Goal: Information Seeking & Learning: Learn about a topic

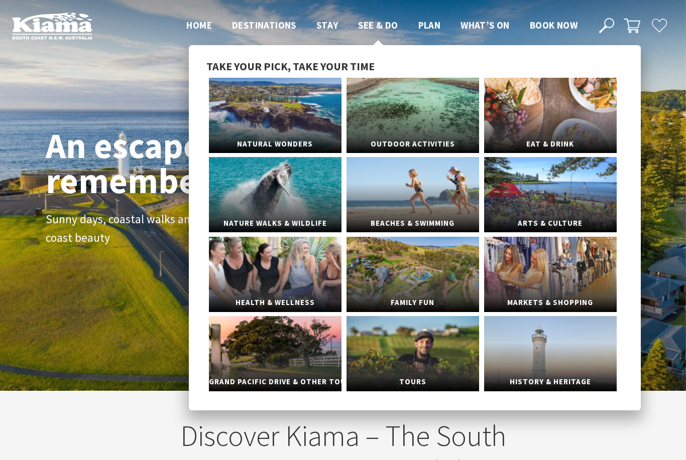
click at [385, 31] on span "See & Do" at bounding box center [378, 25] width 40 height 12
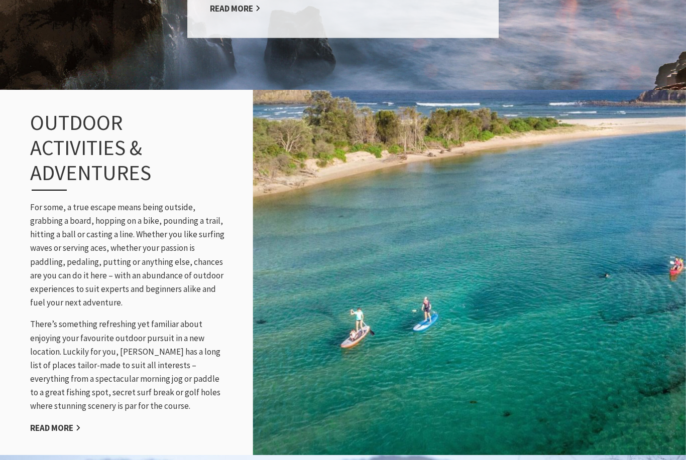
scroll to position [972, 0]
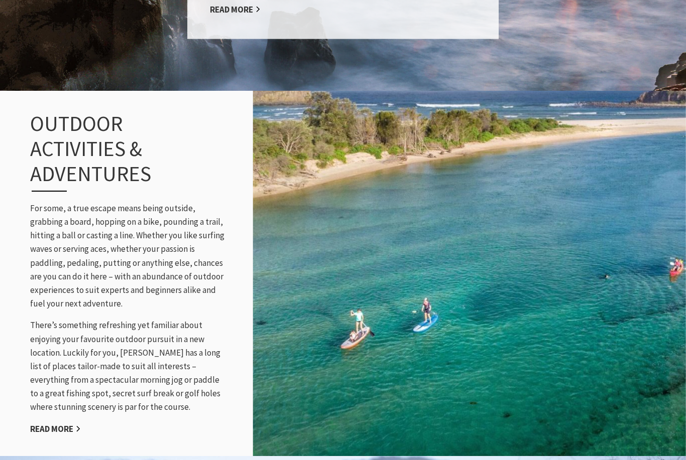
click at [236, 15] on link "Read More" at bounding box center [235, 10] width 51 height 12
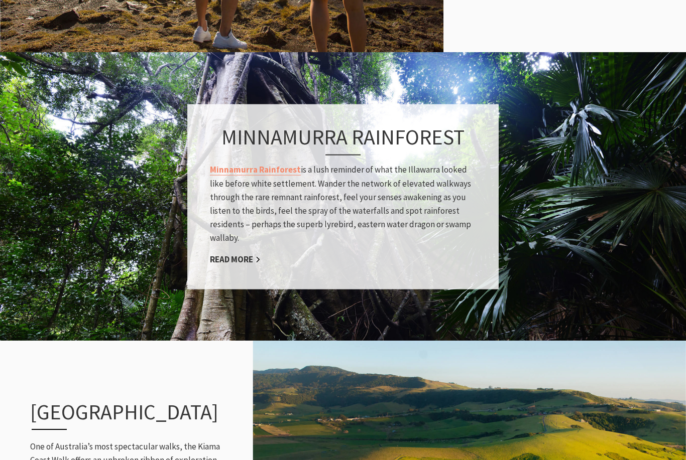
scroll to position [801, 0]
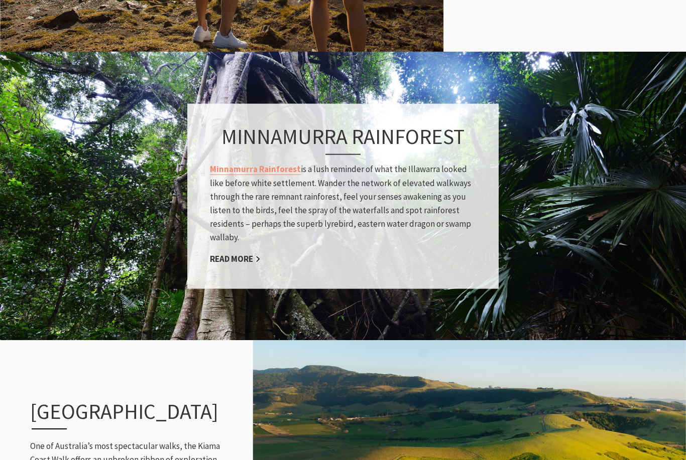
click at [241, 266] on link "Read More" at bounding box center [235, 260] width 51 height 12
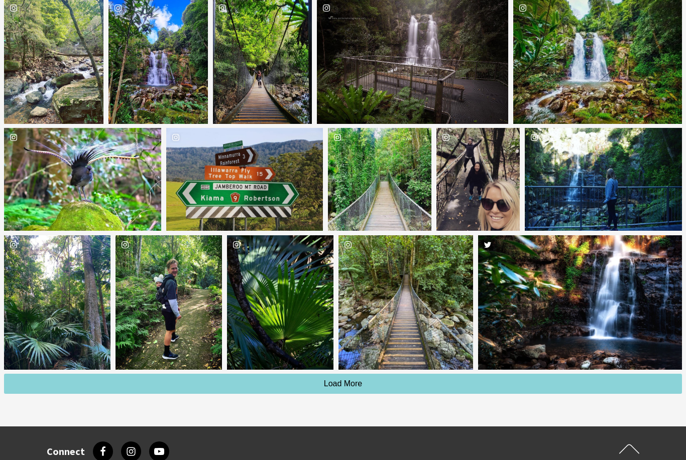
scroll to position [2356, 0]
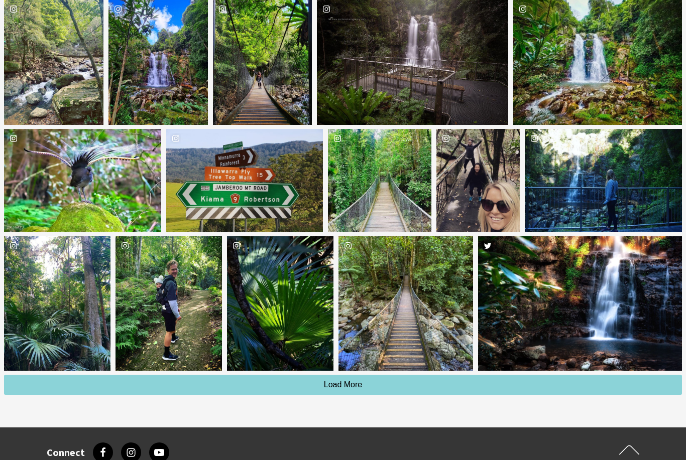
click at [123, 194] on div "kiamansw" at bounding box center [82, 181] width 157 height 103
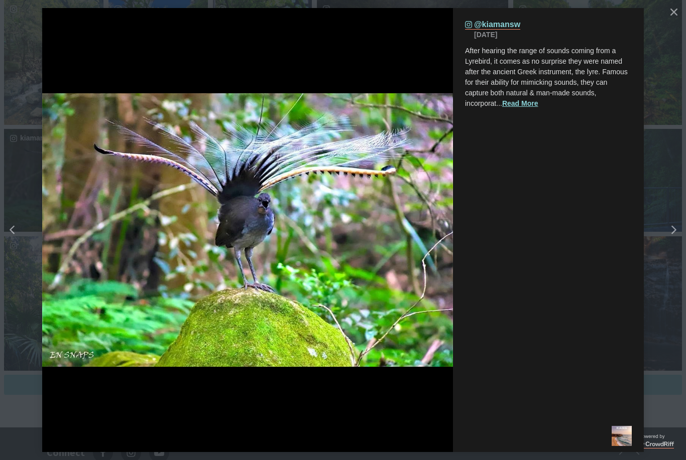
click at [530, 102] on button "Read More" at bounding box center [520, 103] width 36 height 11
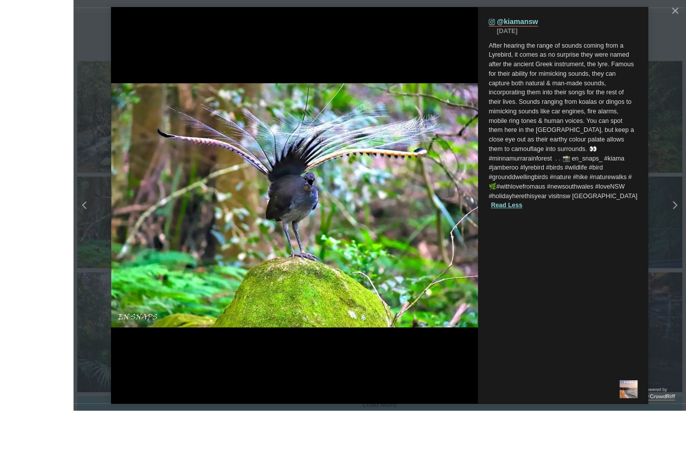
scroll to position [2391, 0]
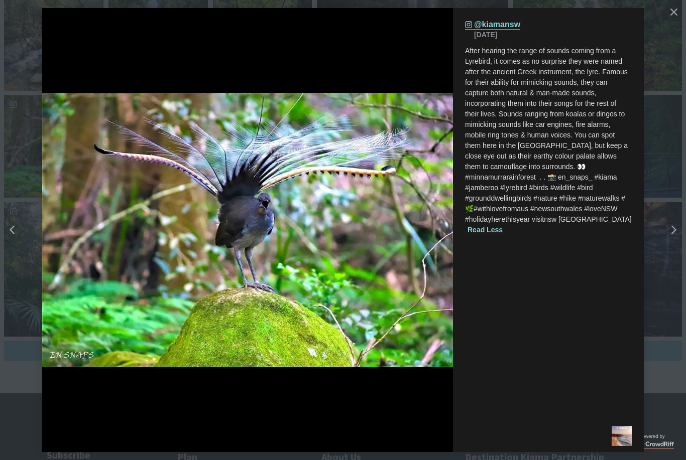
click at [673, 14] on icon "close icon" at bounding box center [673, 12] width 7 height 7
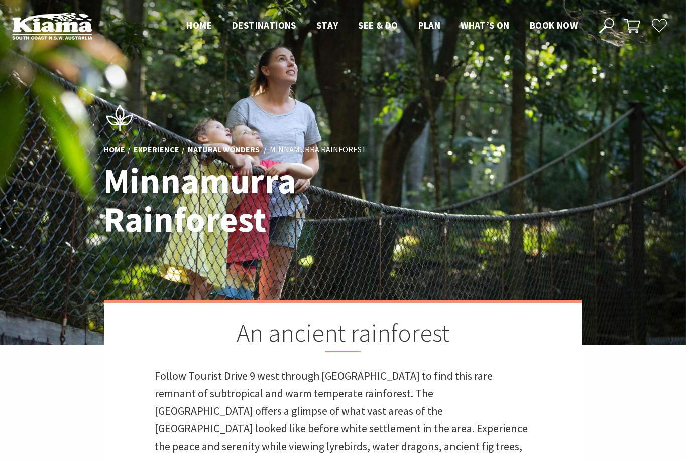
click at [233, 156] on link "Natural Wonders" at bounding box center [224, 150] width 72 height 11
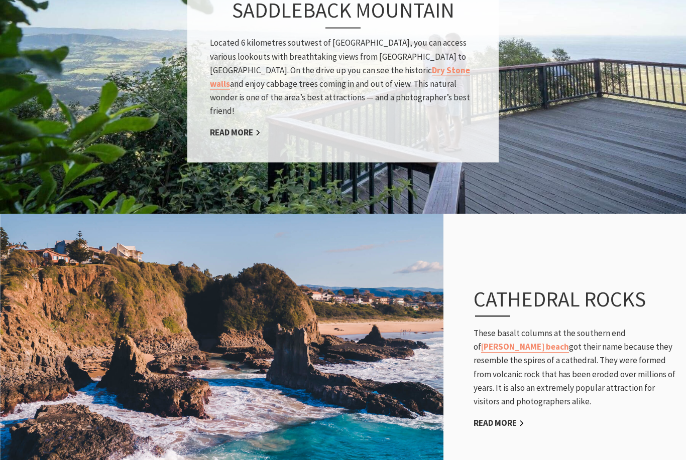
scroll to position [1507, 0]
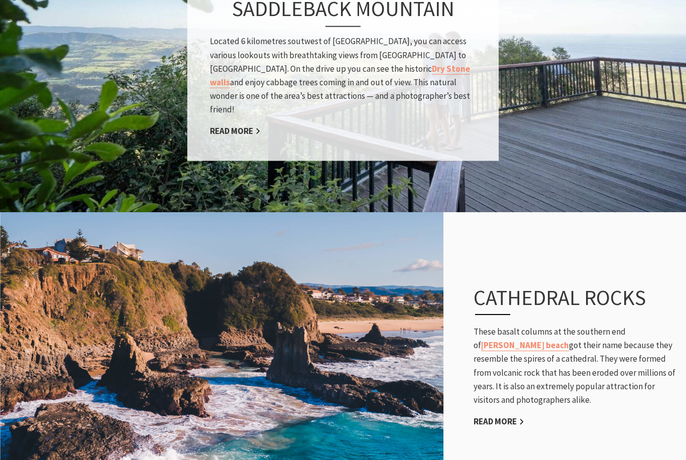
click at [511, 428] on link "Read More" at bounding box center [498, 422] width 51 height 12
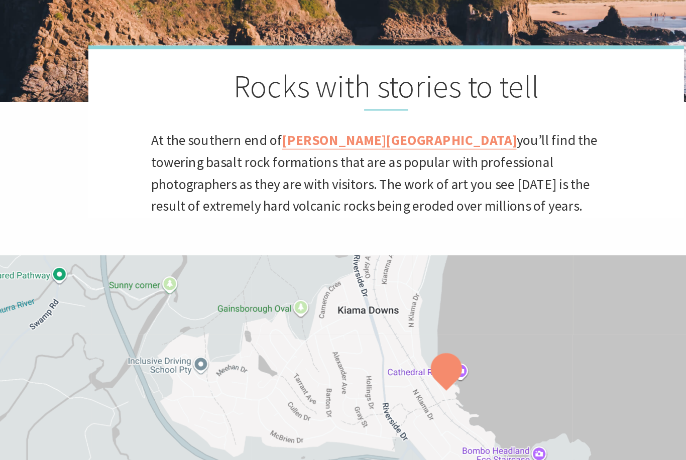
scroll to position [264, 0]
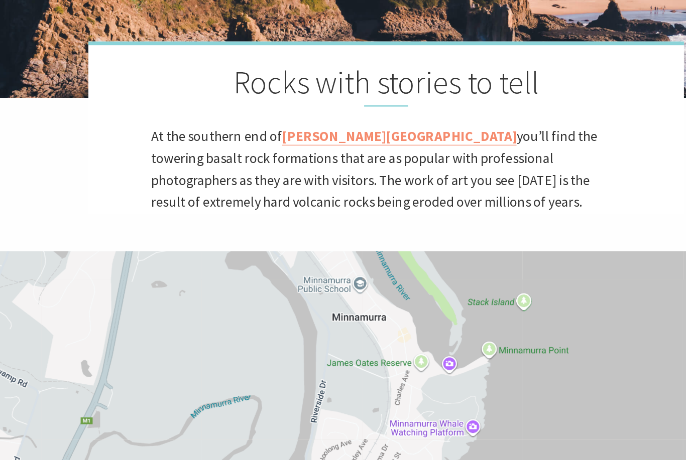
click at [363, 310] on div at bounding box center [343, 330] width 686 height 251
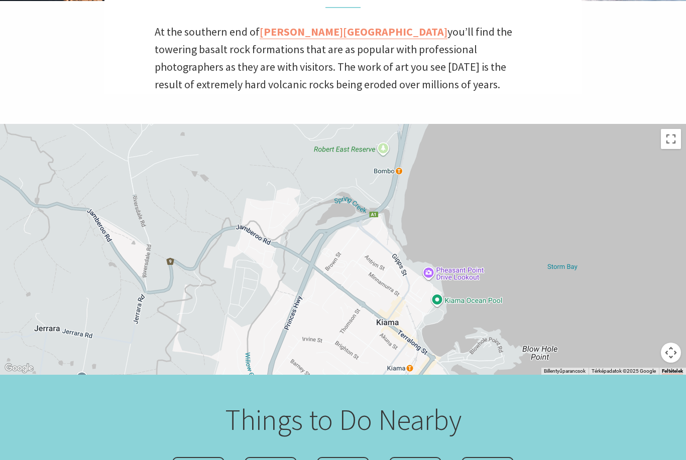
scroll to position [350, 0]
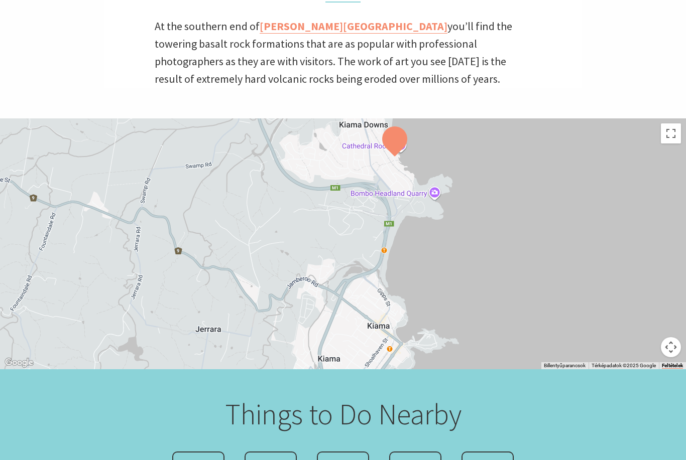
click at [374, 174] on div "Minnamurra Lookout Minnamurra Lookout [STREET_ADDRESS][PERSON_NAME] Ausztrália …" at bounding box center [343, 243] width 686 height 251
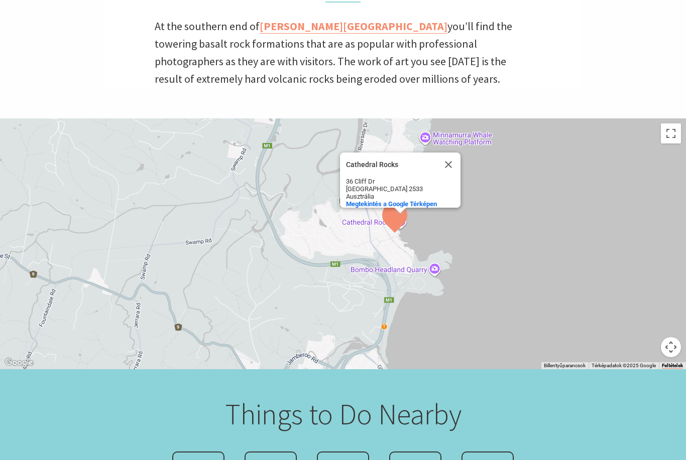
click at [364, 248] on div "Cathedral Rocks Cathedral Rocks 36 Cliff Dr Kiama Downs NSW 2533 Ausztrália Meg…" at bounding box center [343, 243] width 686 height 251
click at [484, 169] on div "Cathedral Rocks Cathedral Rocks 36 Cliff Dr Kiama Downs NSW 2533 Ausztrália Meg…" at bounding box center [343, 243] width 686 height 251
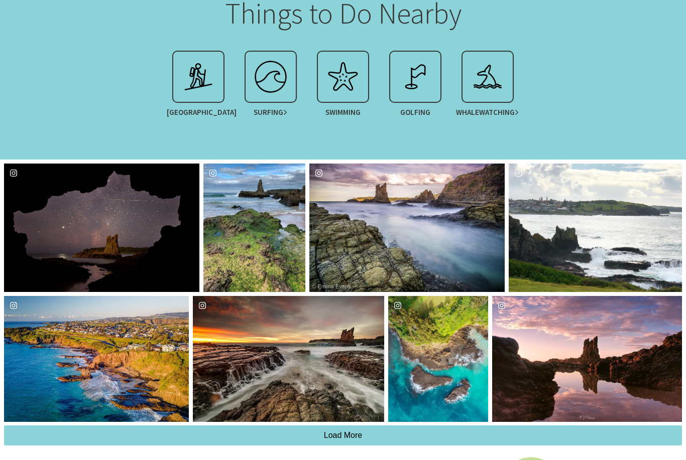
scroll to position [751, 0]
click at [619, 403] on div "Location Kiama" at bounding box center [650, 359] width 63 height 126
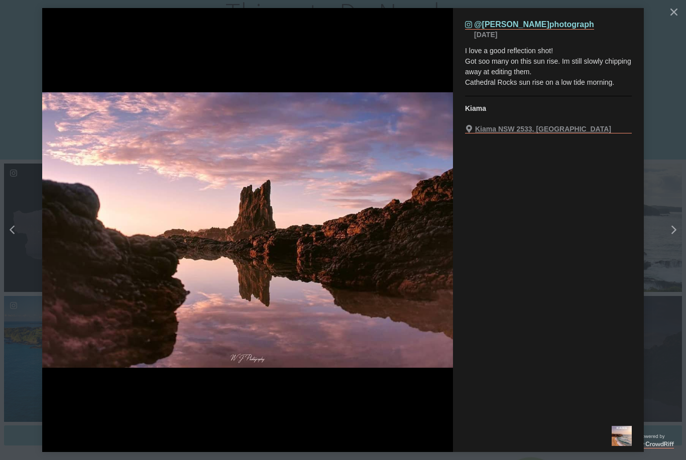
click at [676, 19] on button "Close" at bounding box center [674, 12] width 18 height 18
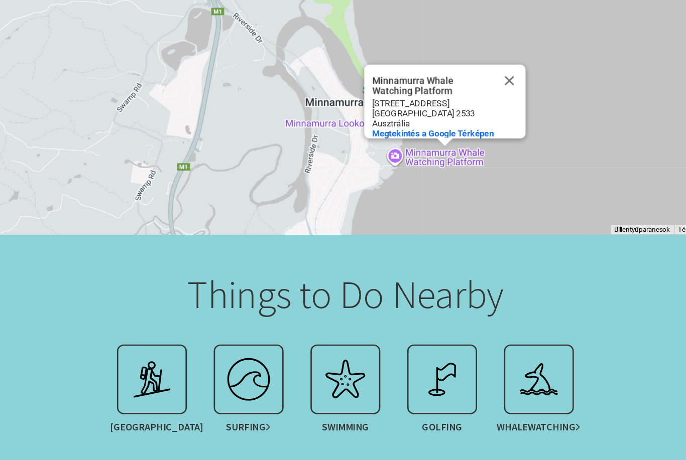
scroll to position [453, 0]
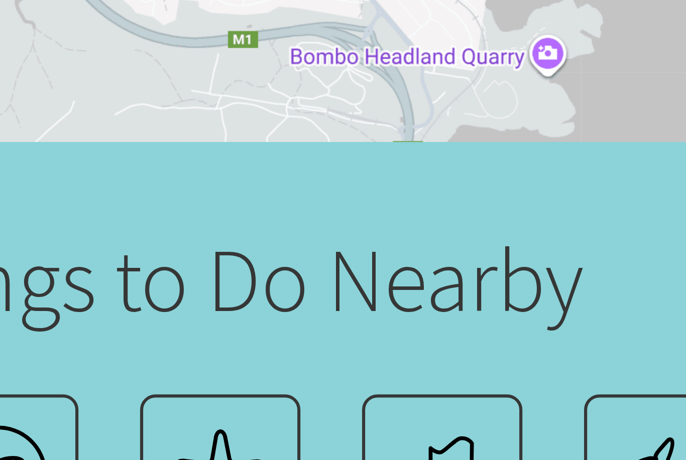
click at [180, 43] on div "Minnamurra Whale Watching Platform Minnamurra Whale Watching Platform 59 Eureka…" at bounding box center [343, 141] width 686 height 251
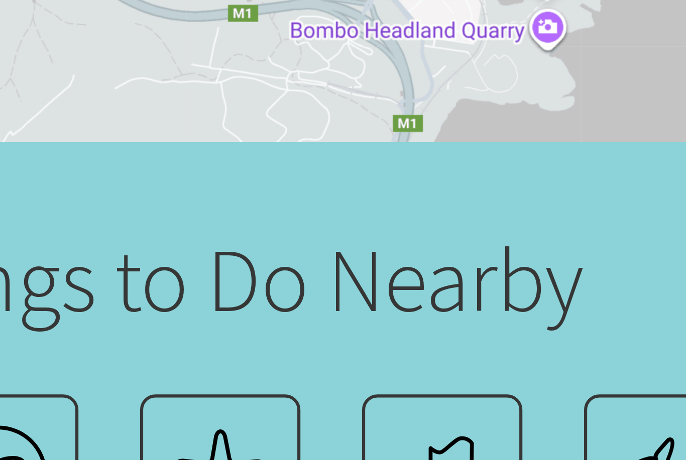
click at [164, 36] on div "Bombo Headland Quarry Bombo Headland Quarry Darien Ave Bombo NSW 2533 Ausztráli…" at bounding box center [343, 141] width 686 height 251
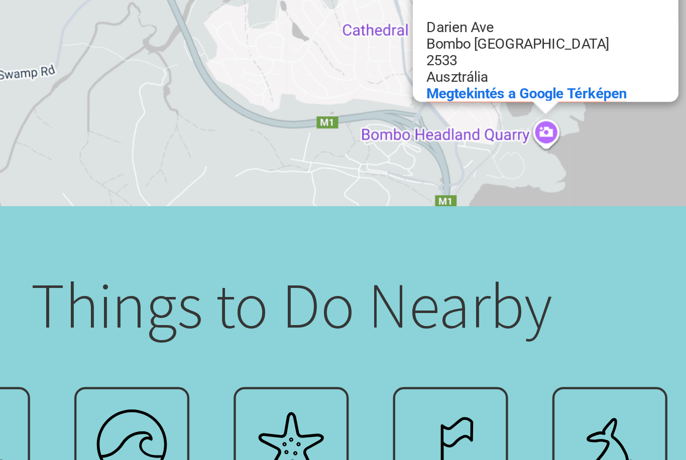
click at [252, 84] on div "Bombo Headland Quarry Bombo Headland Quarry Darien Ave Bombo NSW 2533 Ausztráli…" at bounding box center [343, 141] width 686 height 251
click at [404, 212] on span "Megtekintés a Google Térképen" at bounding box center [449, 216] width 91 height 8
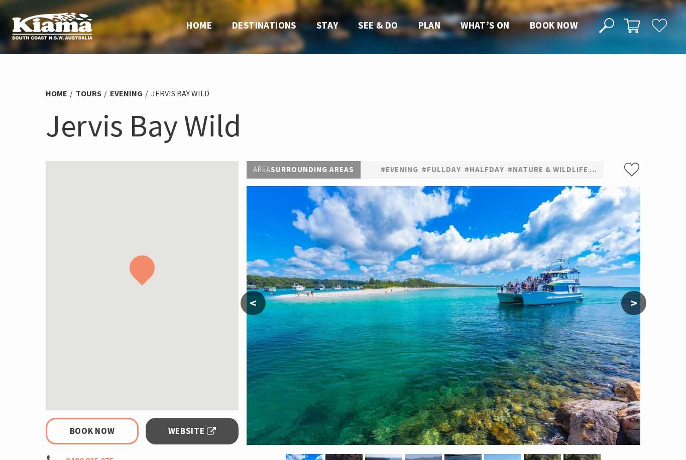
select select "3"
select select "2"
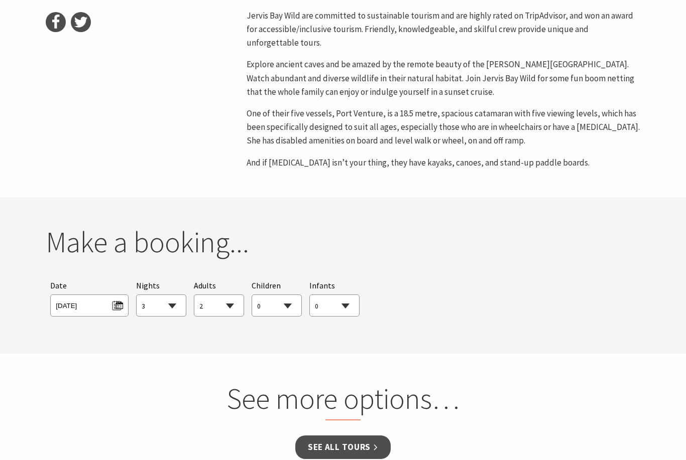
scroll to position [560, 0]
